Goal: Task Accomplishment & Management: Use online tool/utility

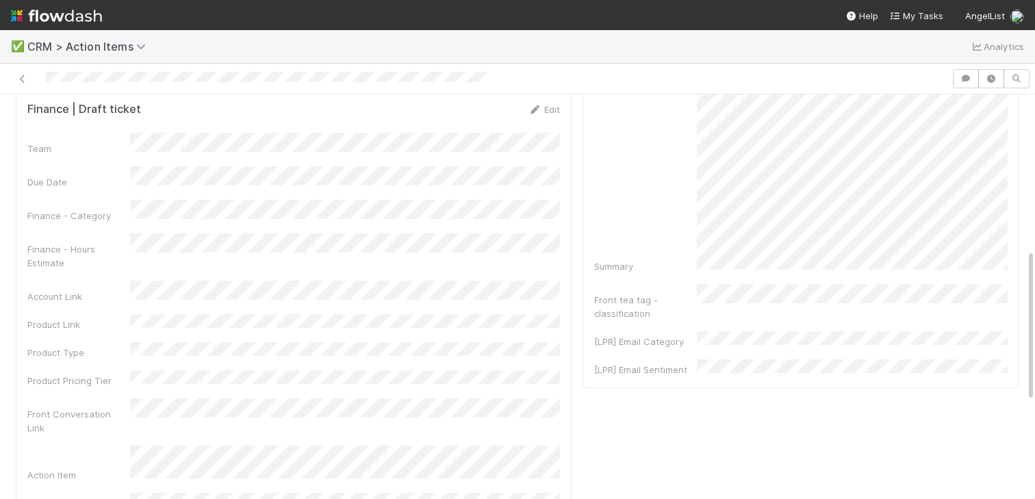
scroll to position [409, 0]
click at [544, 103] on link "Edit" at bounding box center [544, 108] width 32 height 11
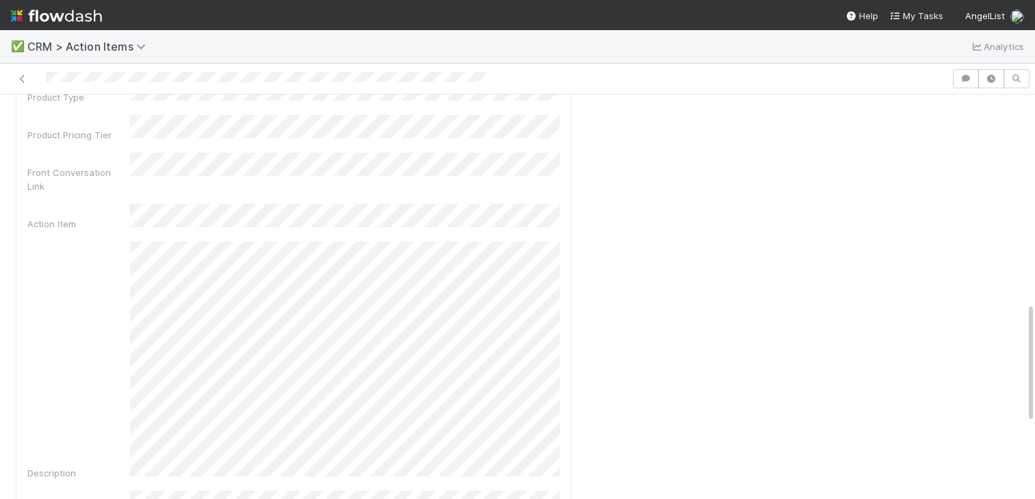
scroll to position [728, 0]
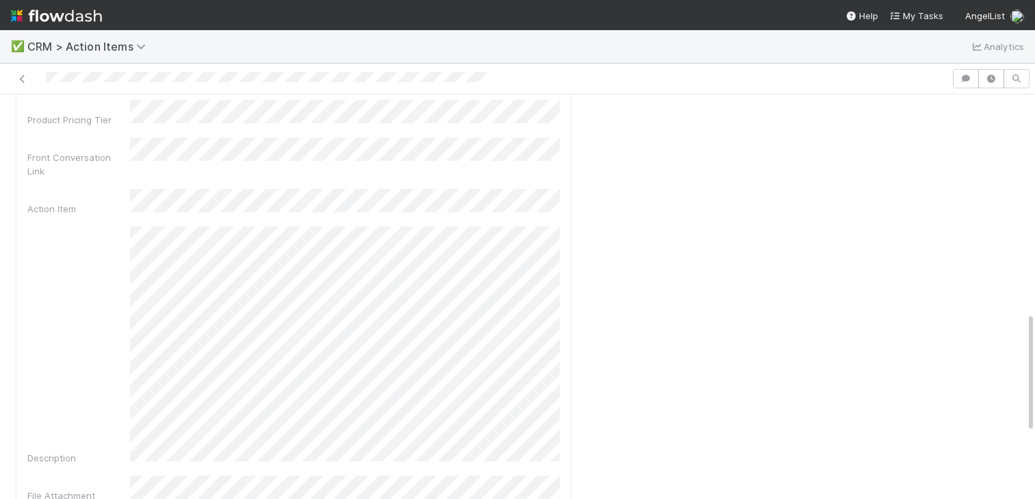
click at [129, 360] on div "Description" at bounding box center [293, 346] width 533 height 238
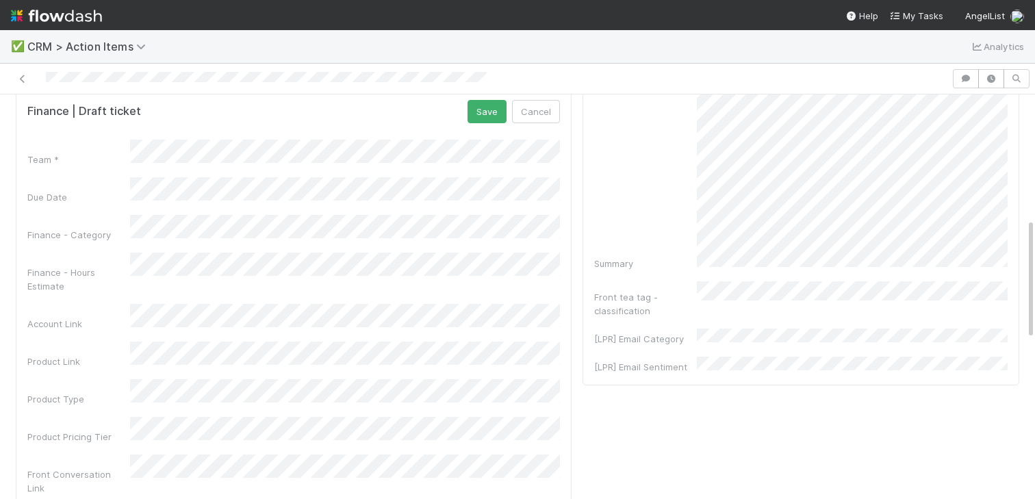
scroll to position [417, 0]
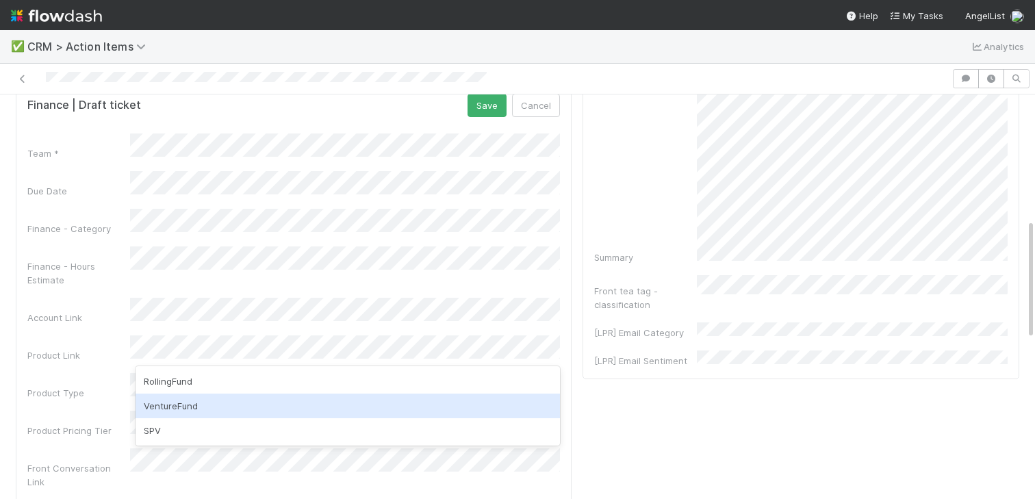
click at [316, 394] on div "VentureFund" at bounding box center [348, 406] width 424 height 25
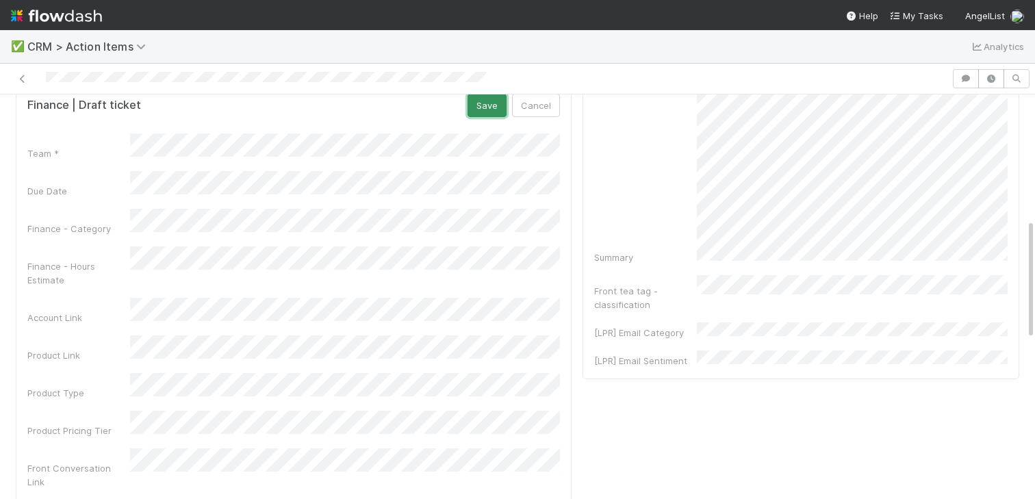
click at [480, 105] on button "Save" at bounding box center [487, 105] width 39 height 23
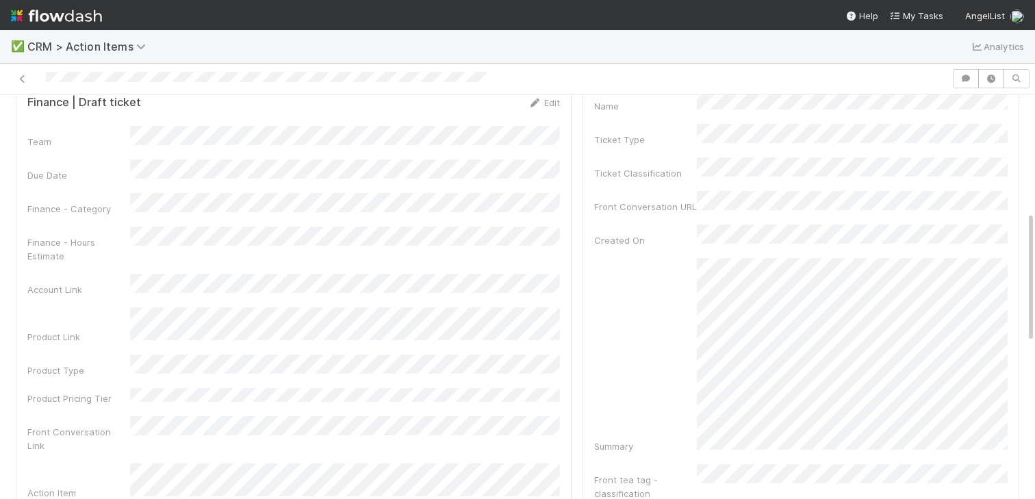
scroll to position [0, 0]
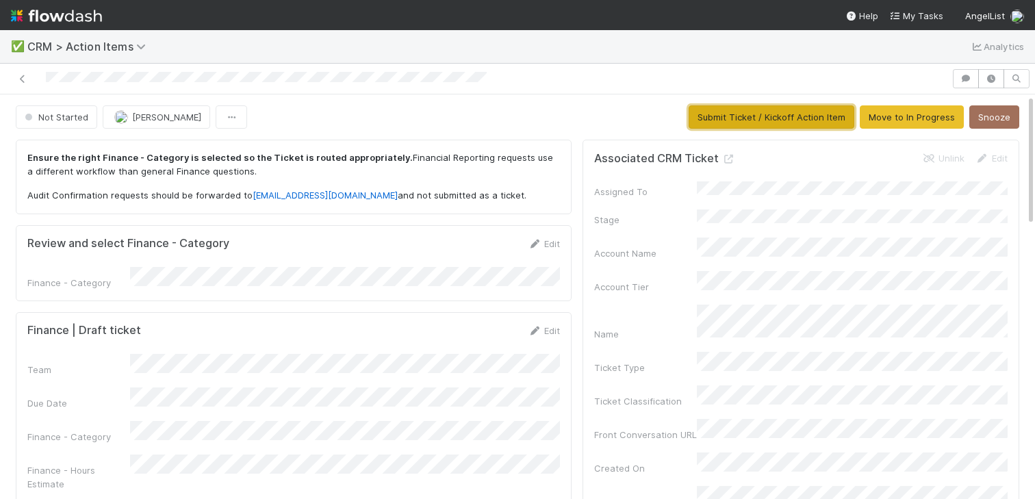
click at [714, 120] on button "Submit Ticket / Kickoff Action Item" at bounding box center [772, 116] width 166 height 23
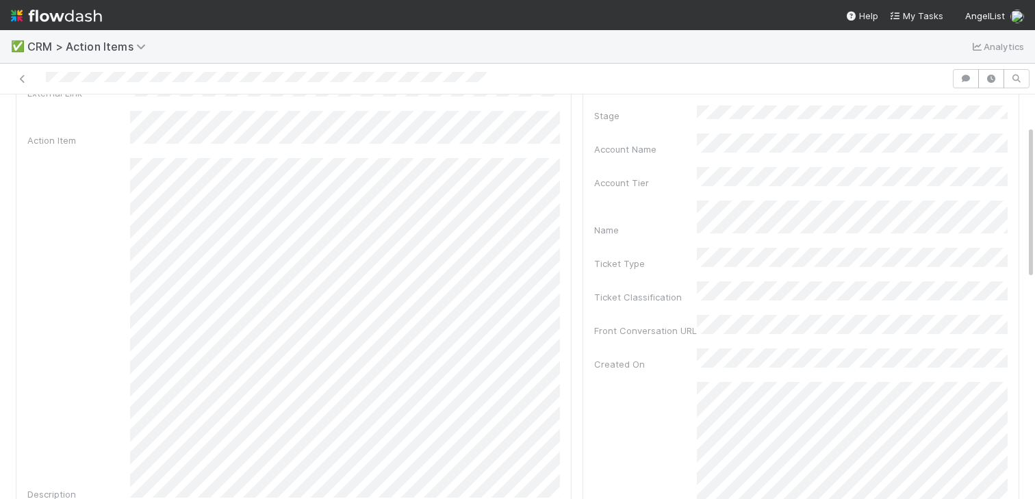
scroll to position [116, 0]
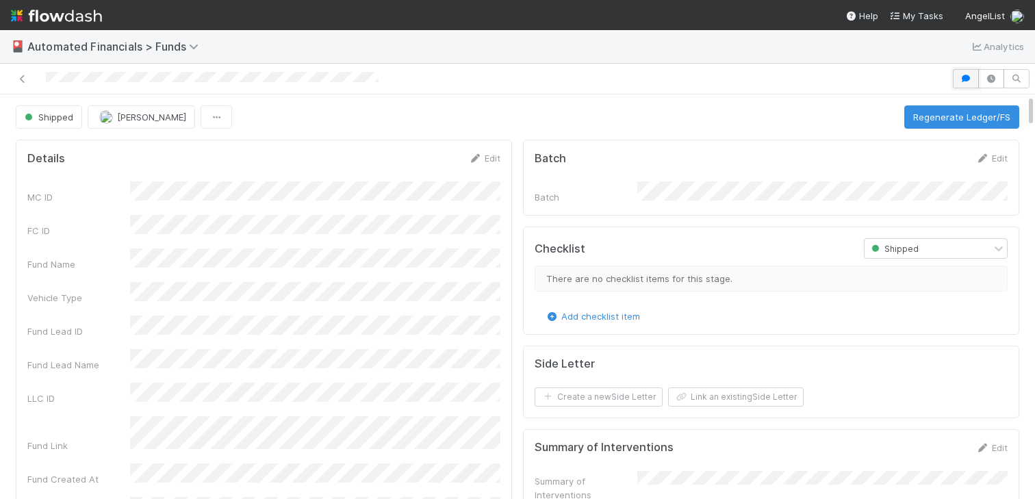
click at [972, 77] on icon "button" at bounding box center [966, 79] width 14 height 8
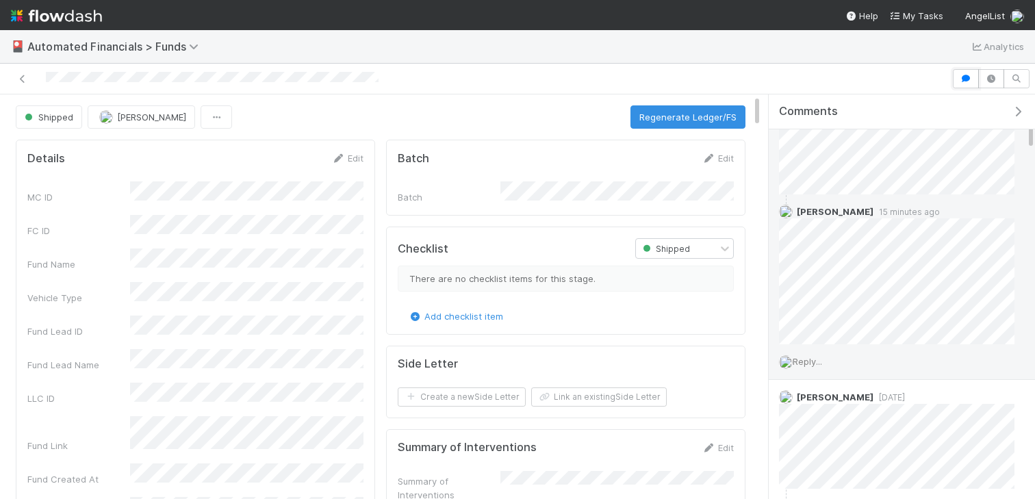
scroll to position [205, 0]
click at [814, 357] on span "Reply..." at bounding box center [807, 358] width 29 height 11
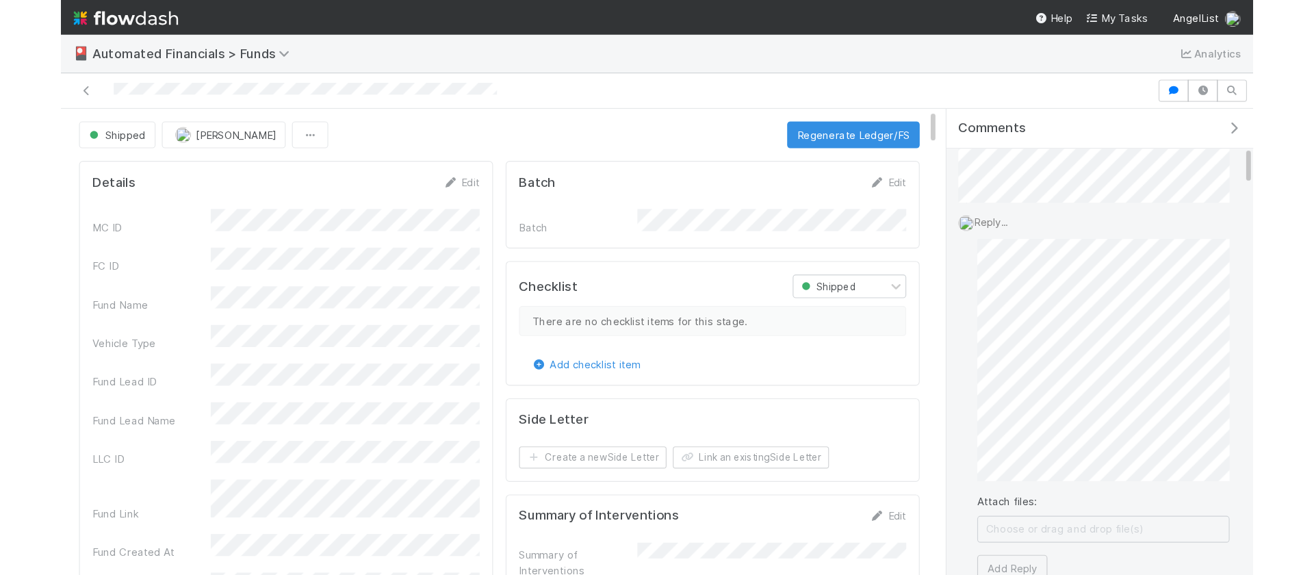
scroll to position [383, 0]
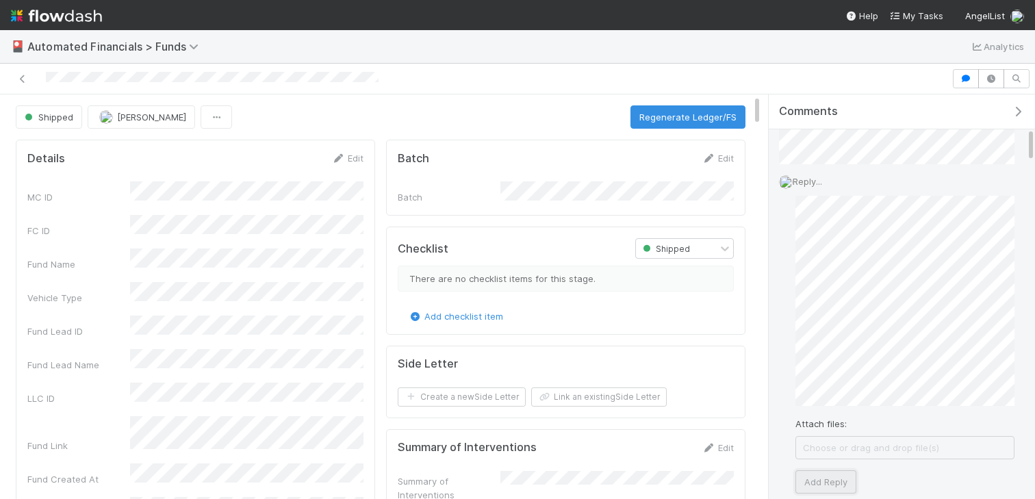
click at [835, 479] on button "Add Reply" at bounding box center [826, 481] width 61 height 23
